Goal: Navigation & Orientation: Find specific page/section

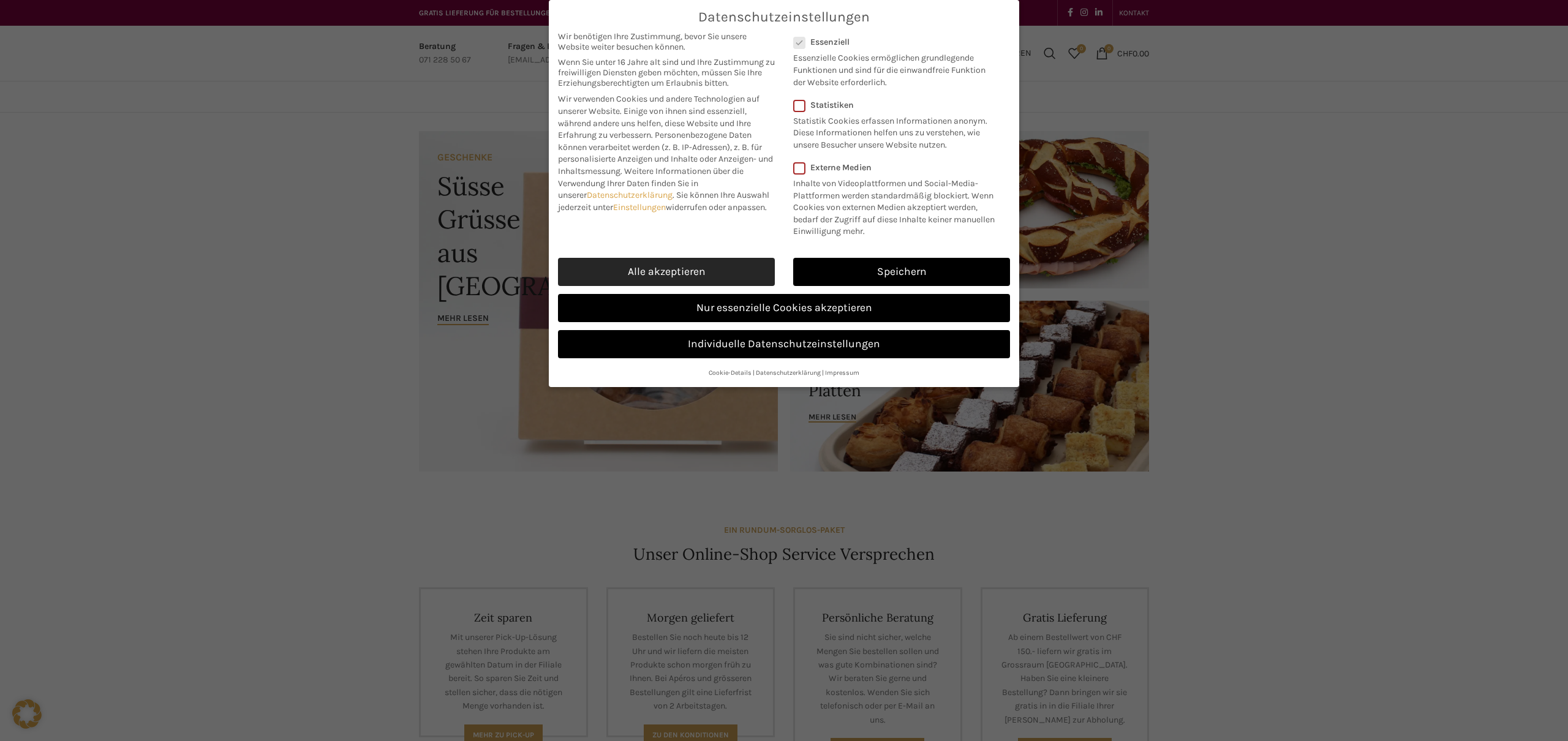
click at [660, 262] on link "Alle akzeptieren" at bounding box center [666, 272] width 217 height 28
checkbox input "true"
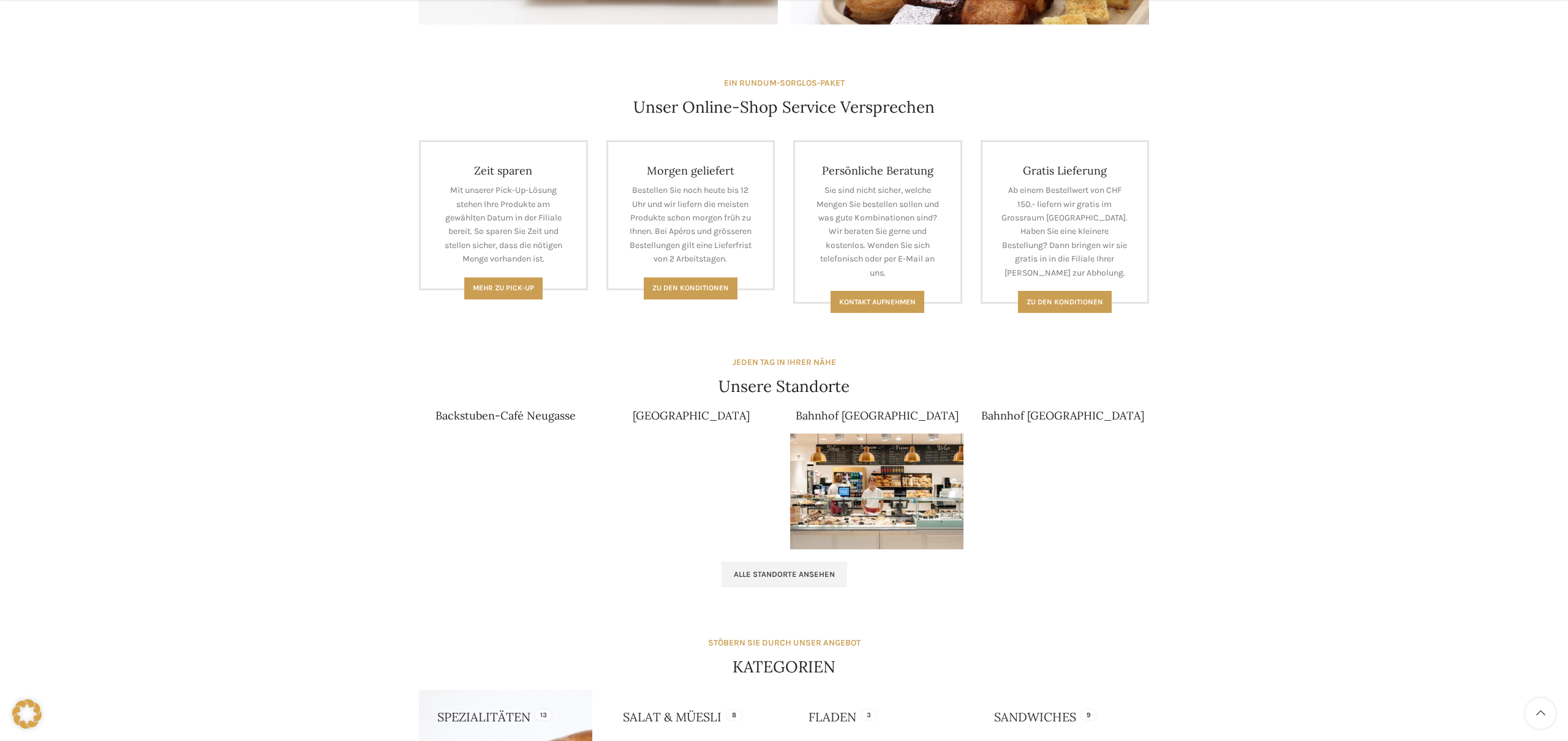
scroll to position [627, 0]
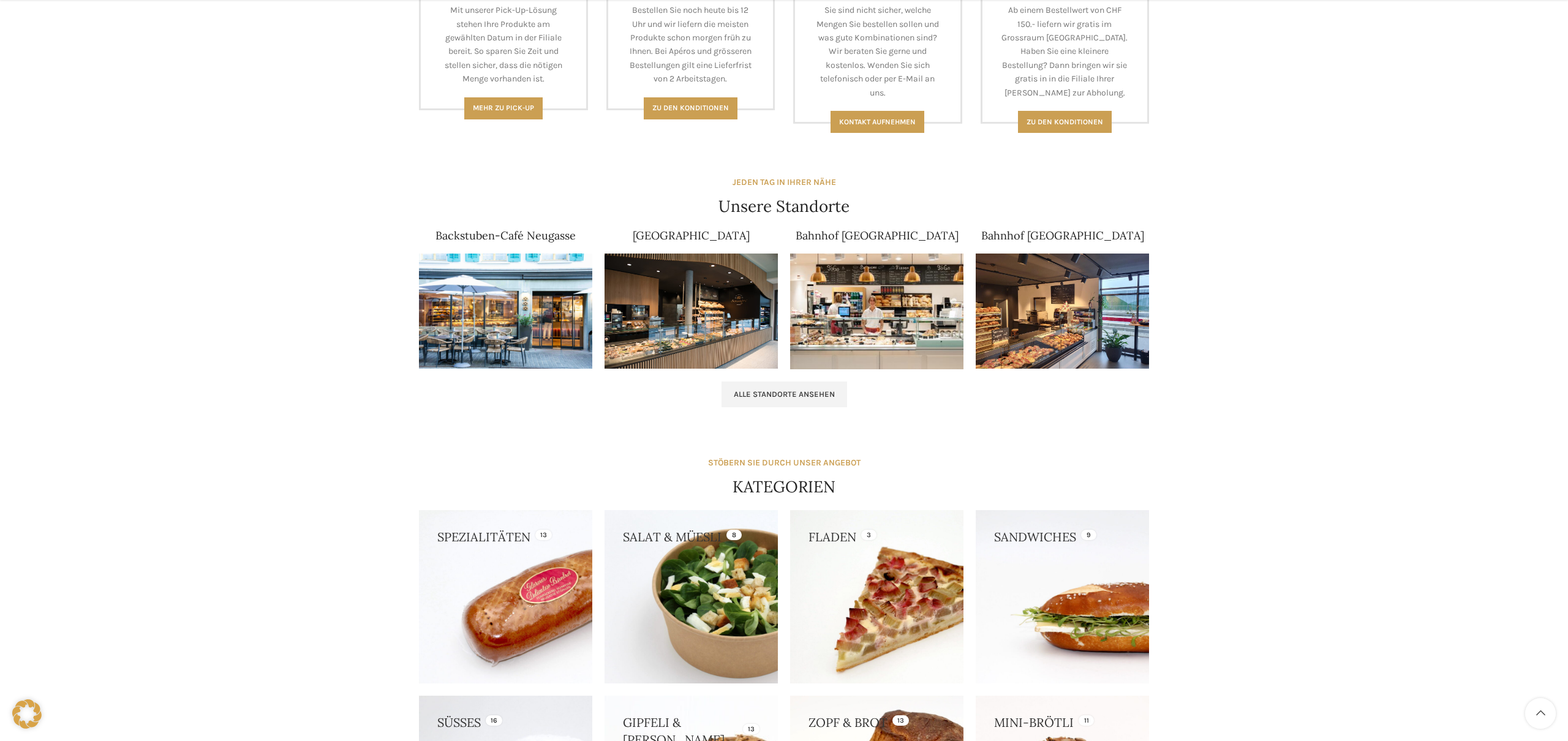
click at [550, 315] on img at bounding box center [506, 312] width 174 height 116
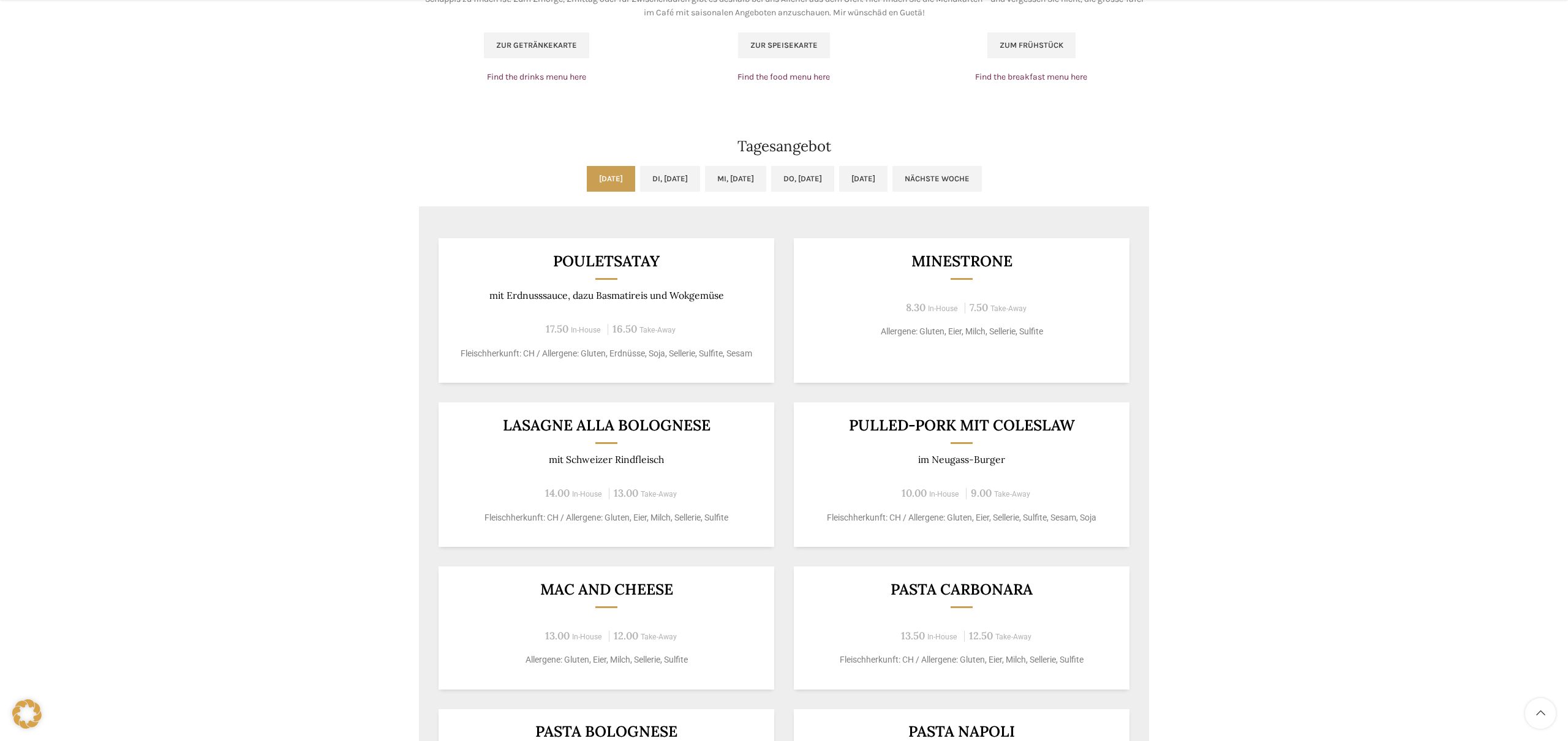
scroll to position [873, 0]
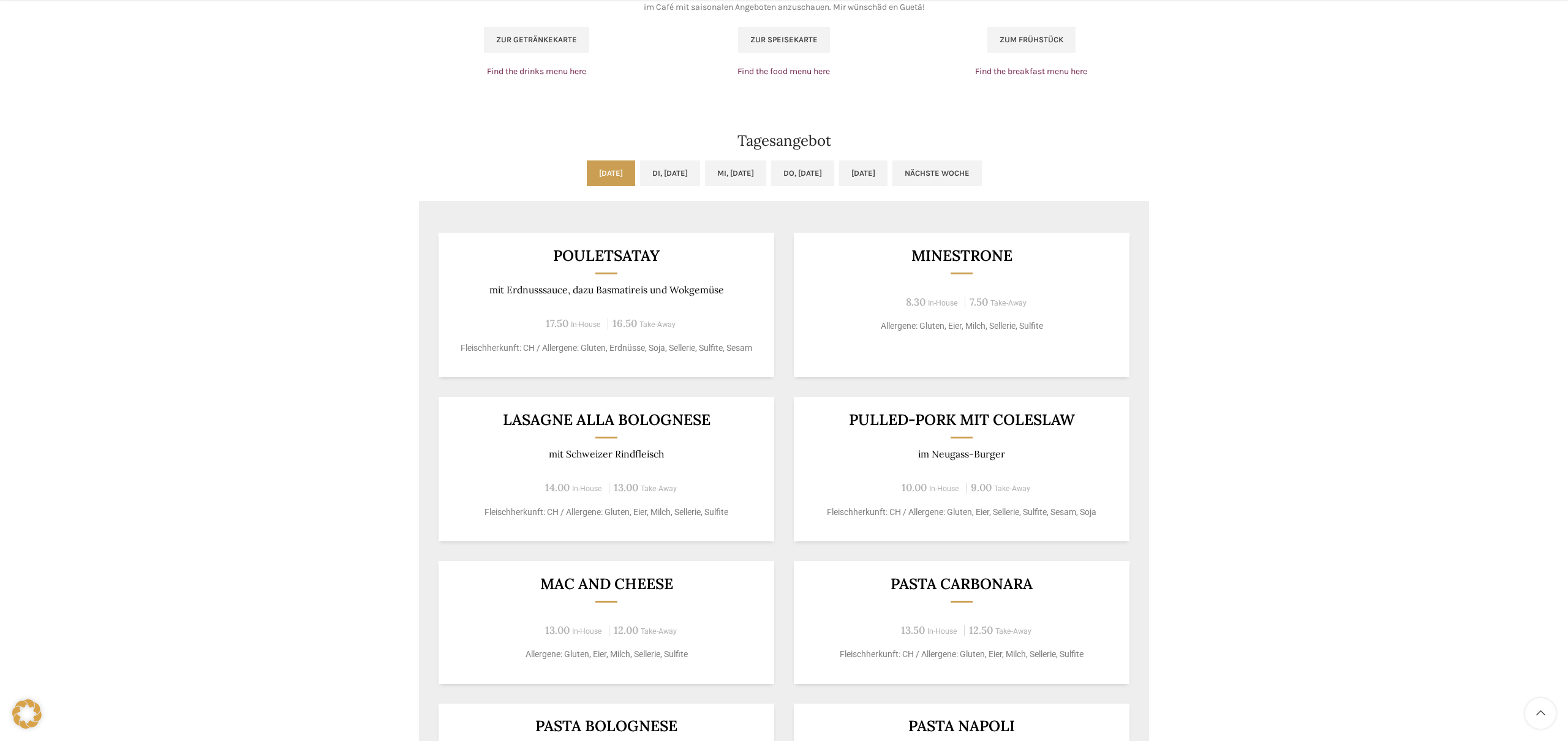
click at [533, 278] on div "Pouletsatay mit Erdnusssauce, dazu Basmatireis und Wokgemüse 17.50 In-House 16.…" at bounding box center [606, 304] width 335 height 144
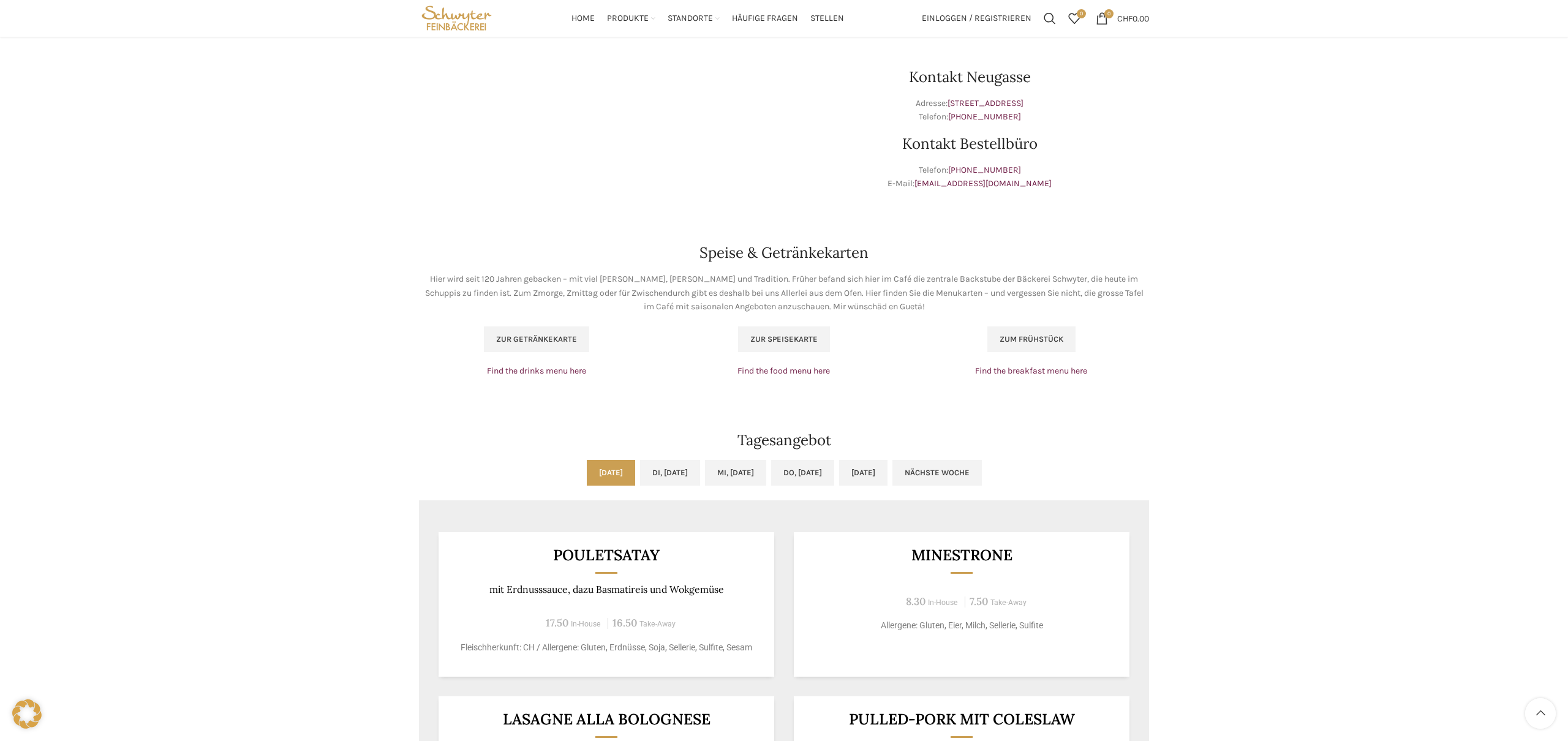
scroll to position [545, 0]
